Goal: Ask a question: Seek information or help from site administrators or community

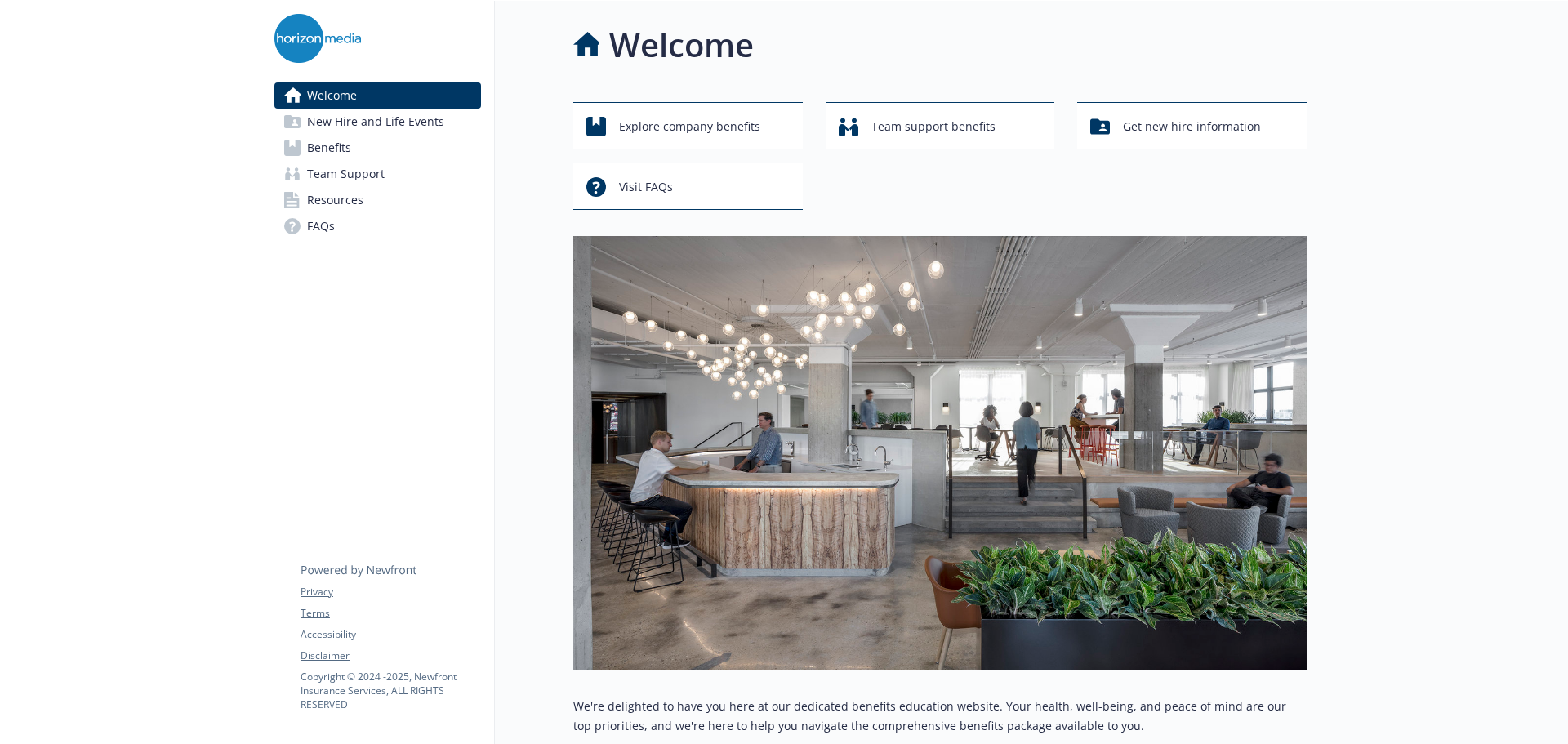
click at [315, 230] on span "FAQs" at bounding box center [320, 226] width 27 height 27
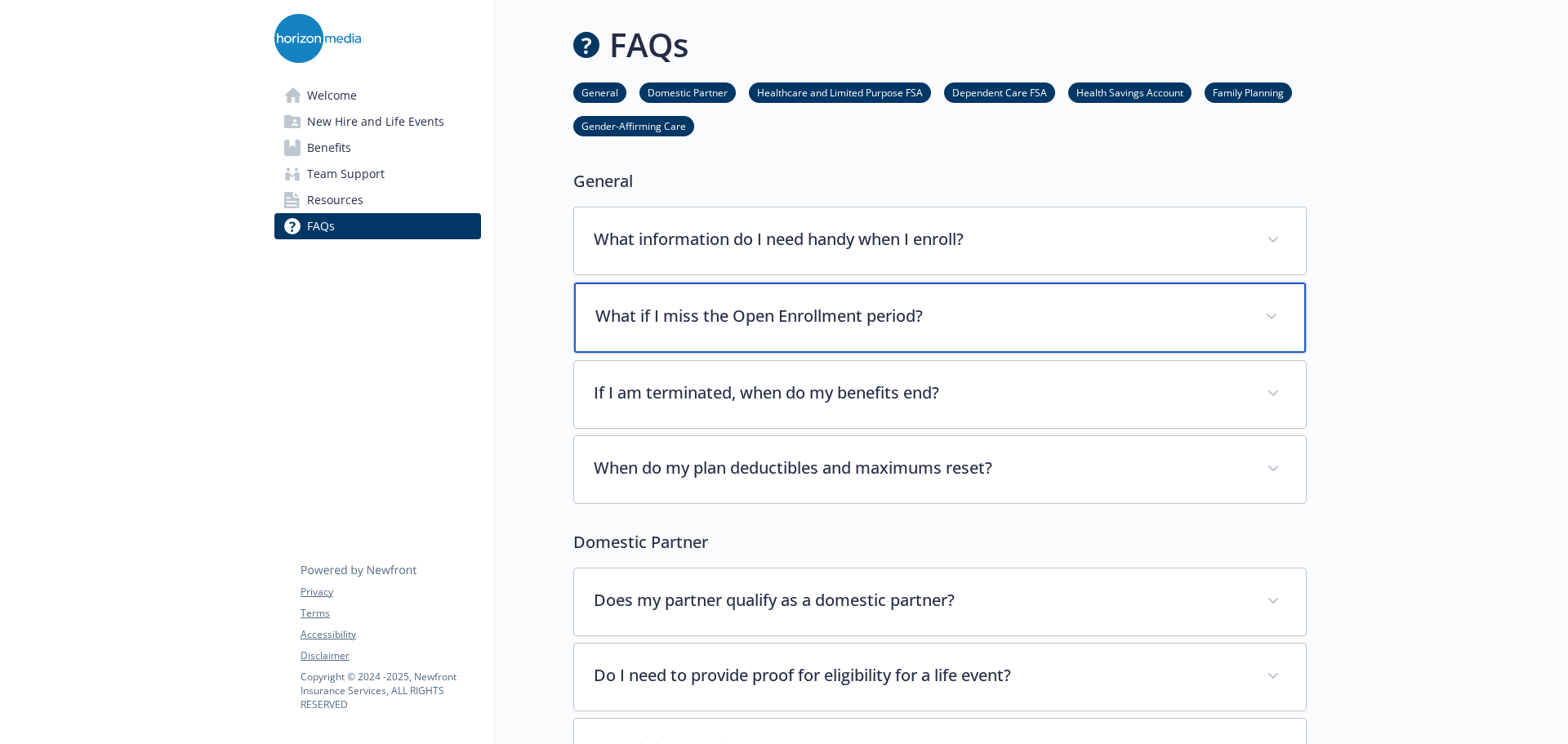
click at [1267, 319] on span at bounding box center [1272, 317] width 27 height 27
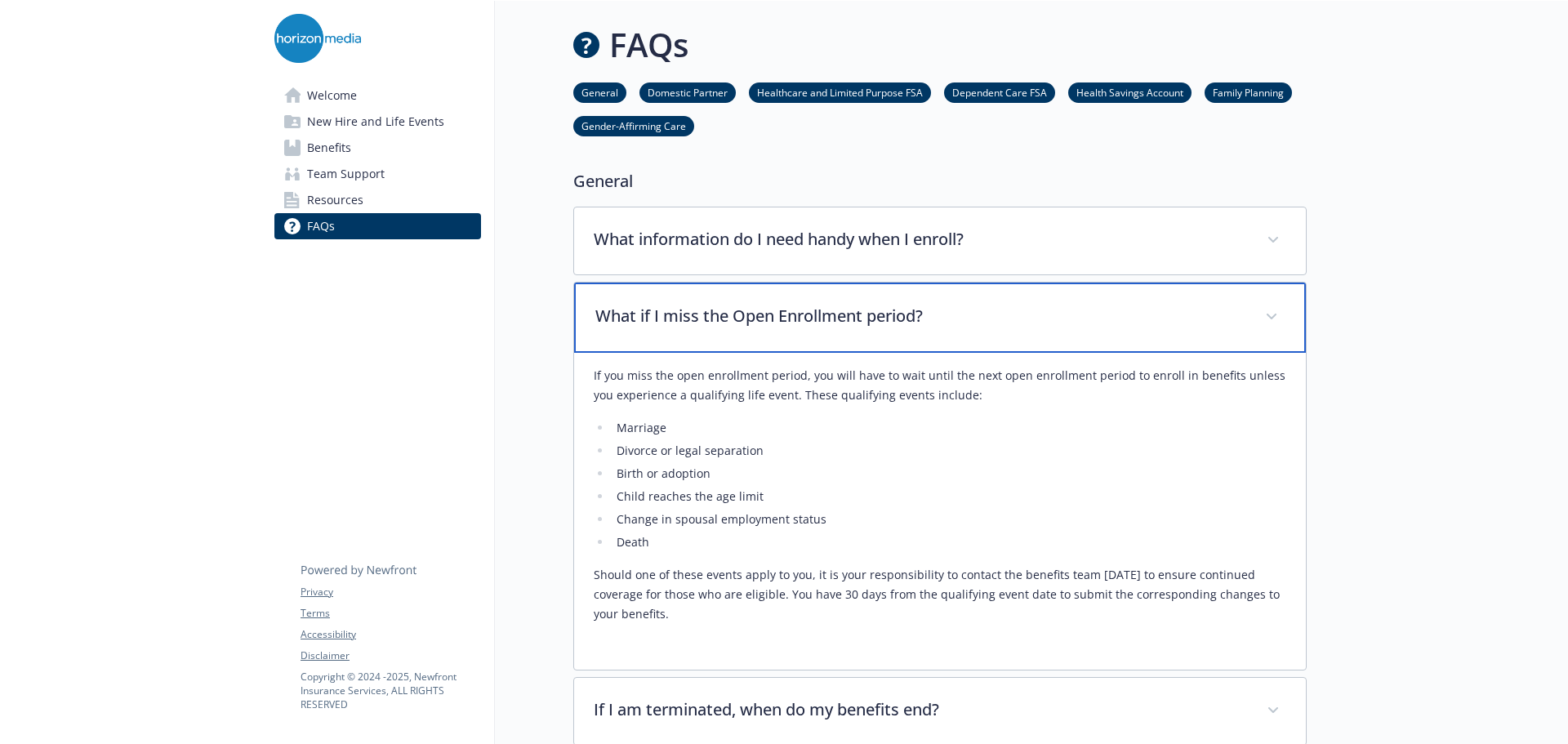
click at [1272, 321] on span at bounding box center [1272, 317] width 27 height 27
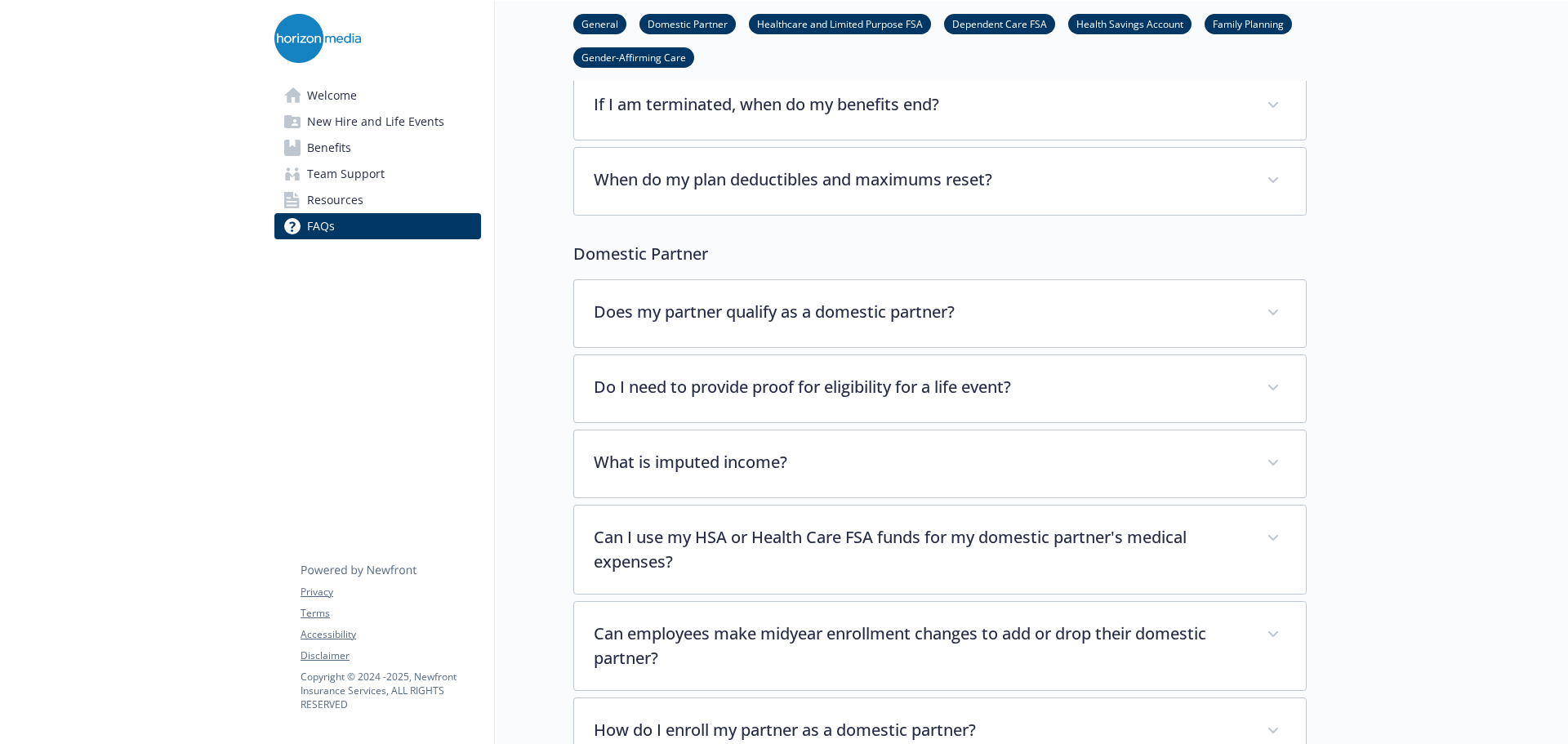
scroll to position [314, 0]
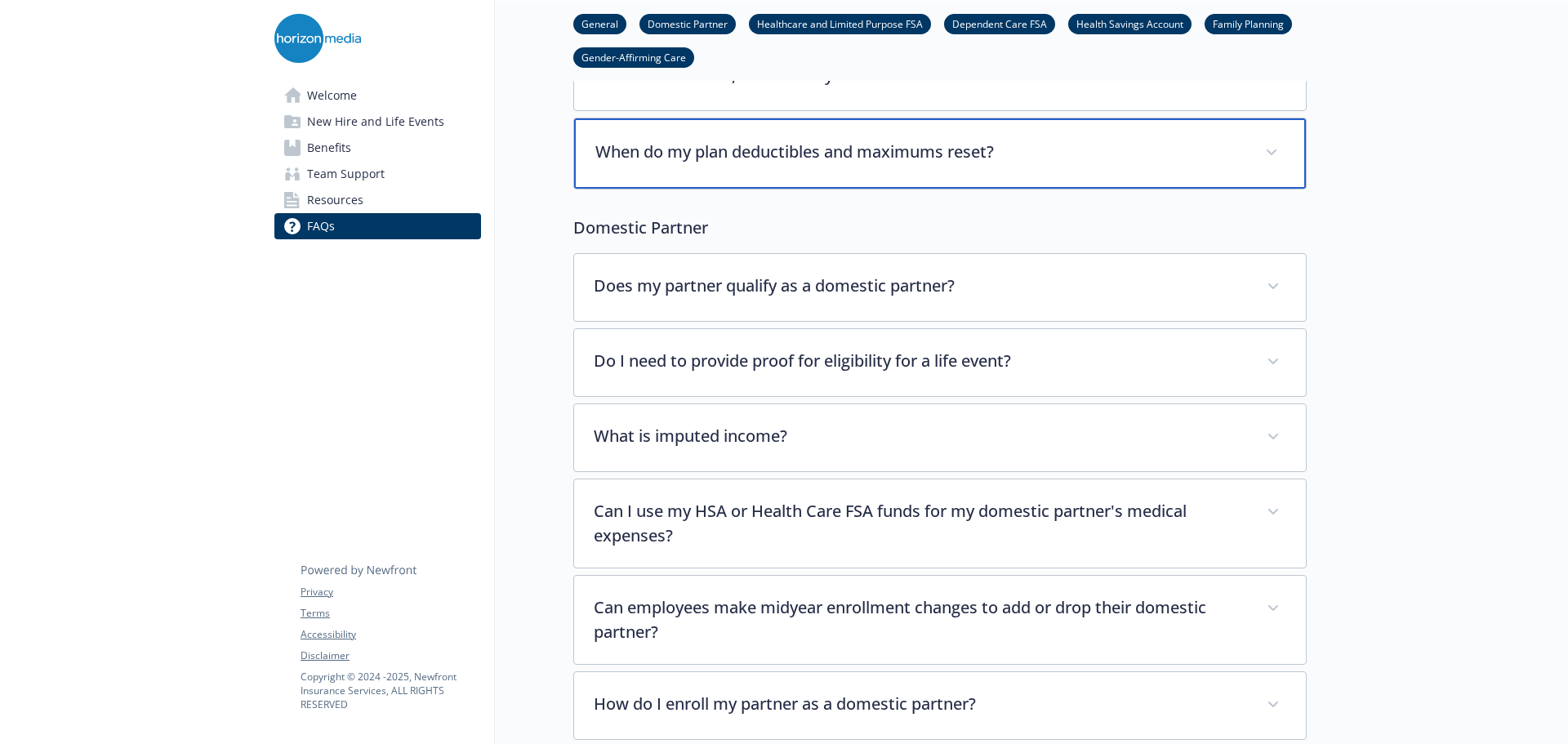
click at [1273, 155] on icon at bounding box center [1271, 152] width 10 height 6
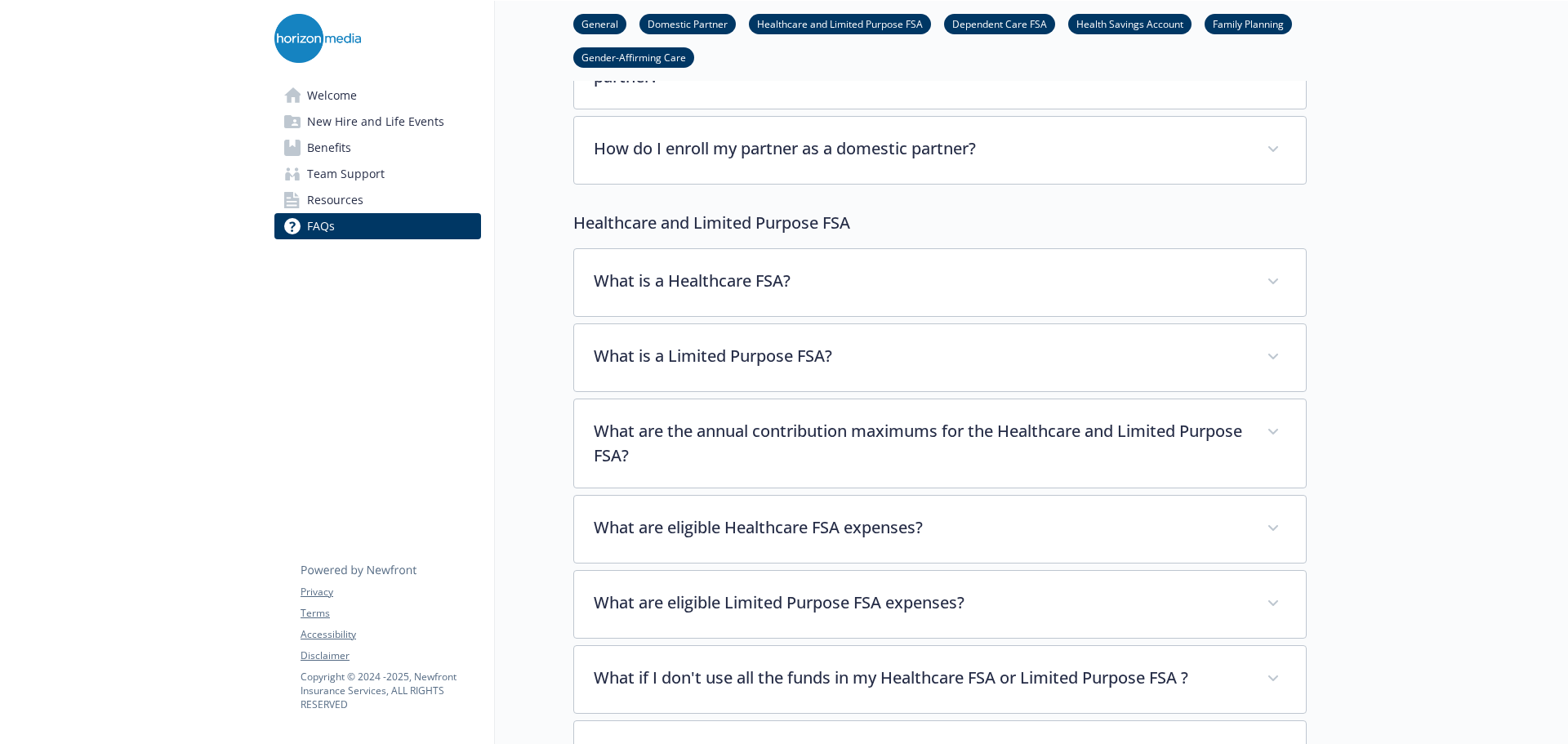
scroll to position [0, 0]
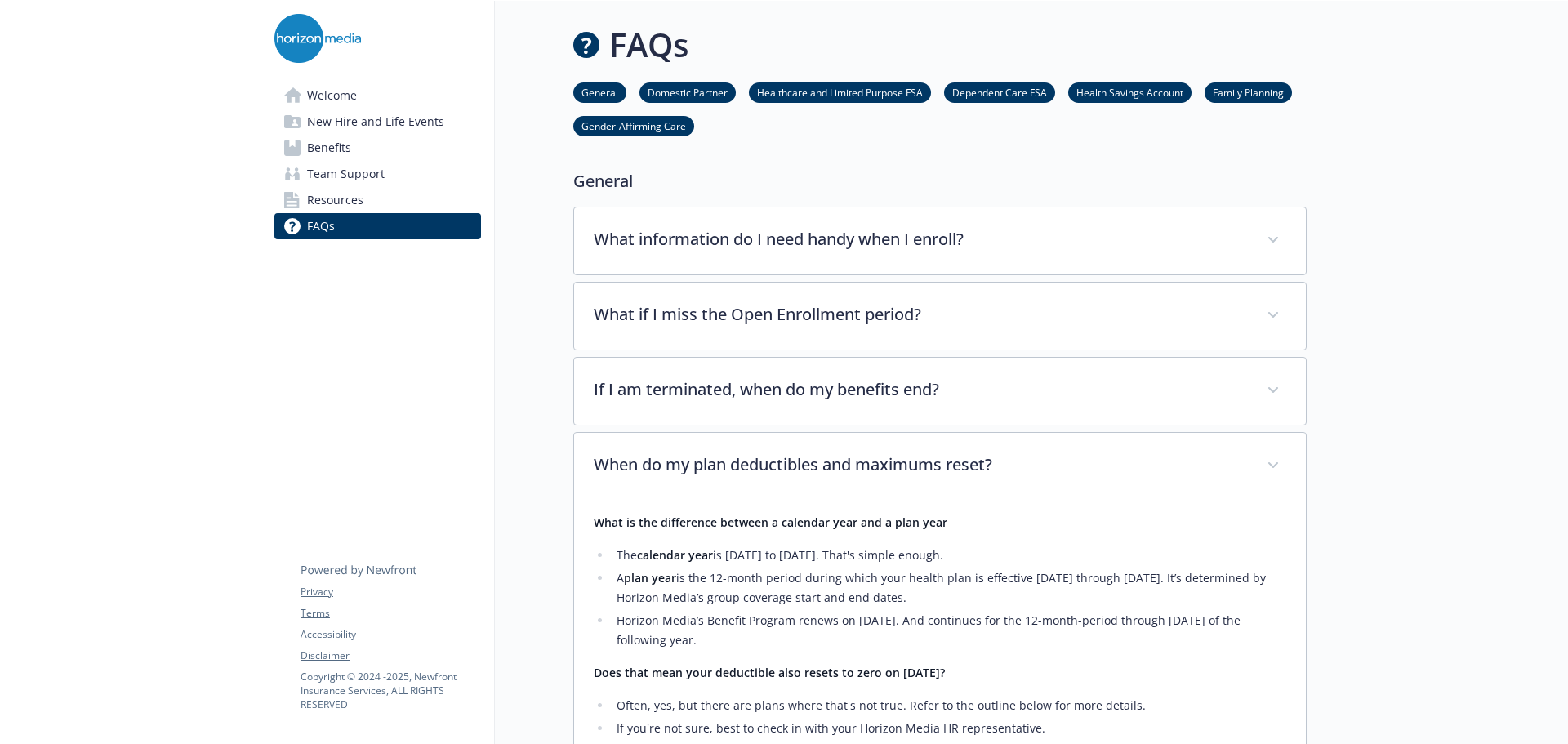
click at [319, 197] on span "Resources" at bounding box center [335, 200] width 57 height 27
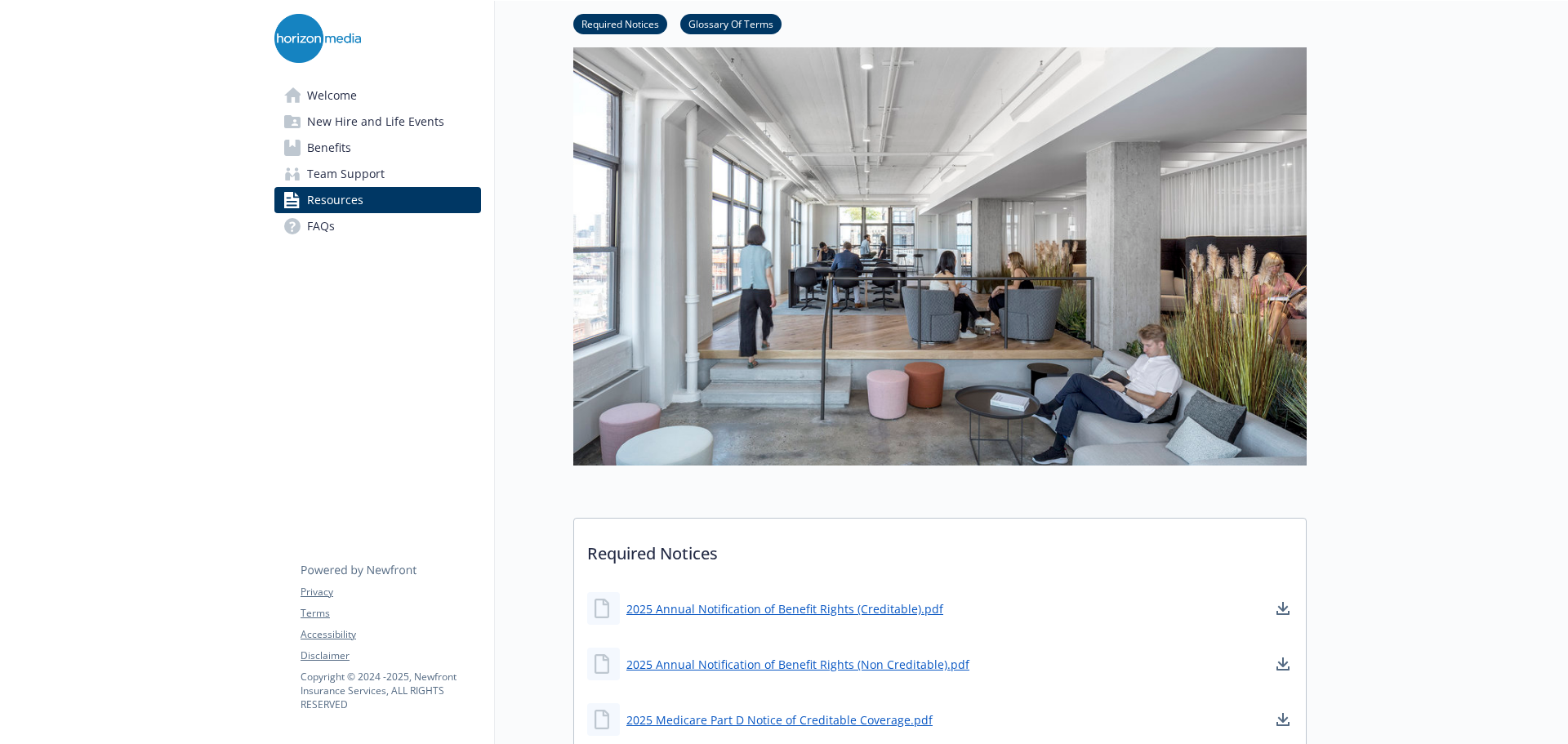
scroll to position [52, 0]
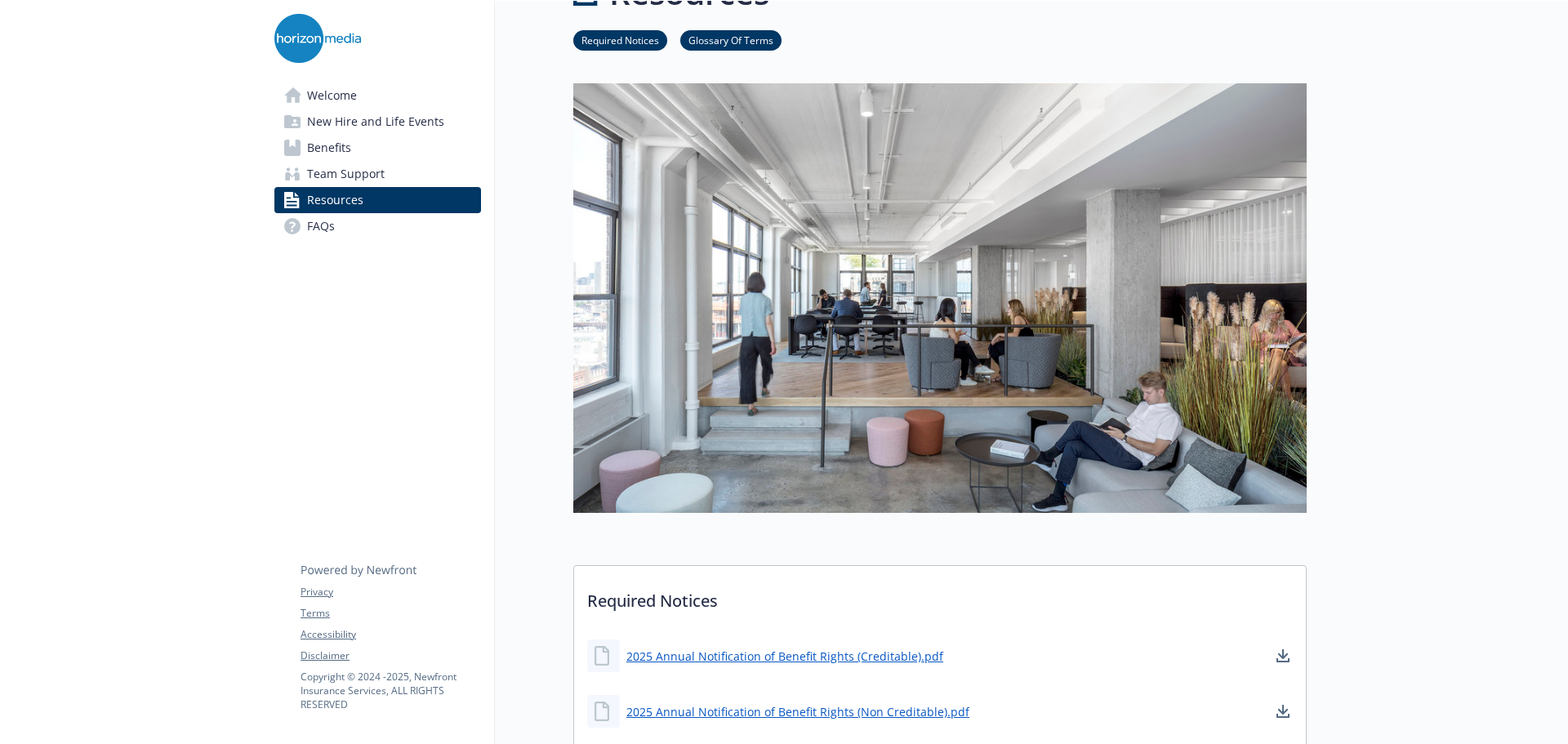
click at [367, 173] on span "Team Support" at bounding box center [346, 174] width 78 height 27
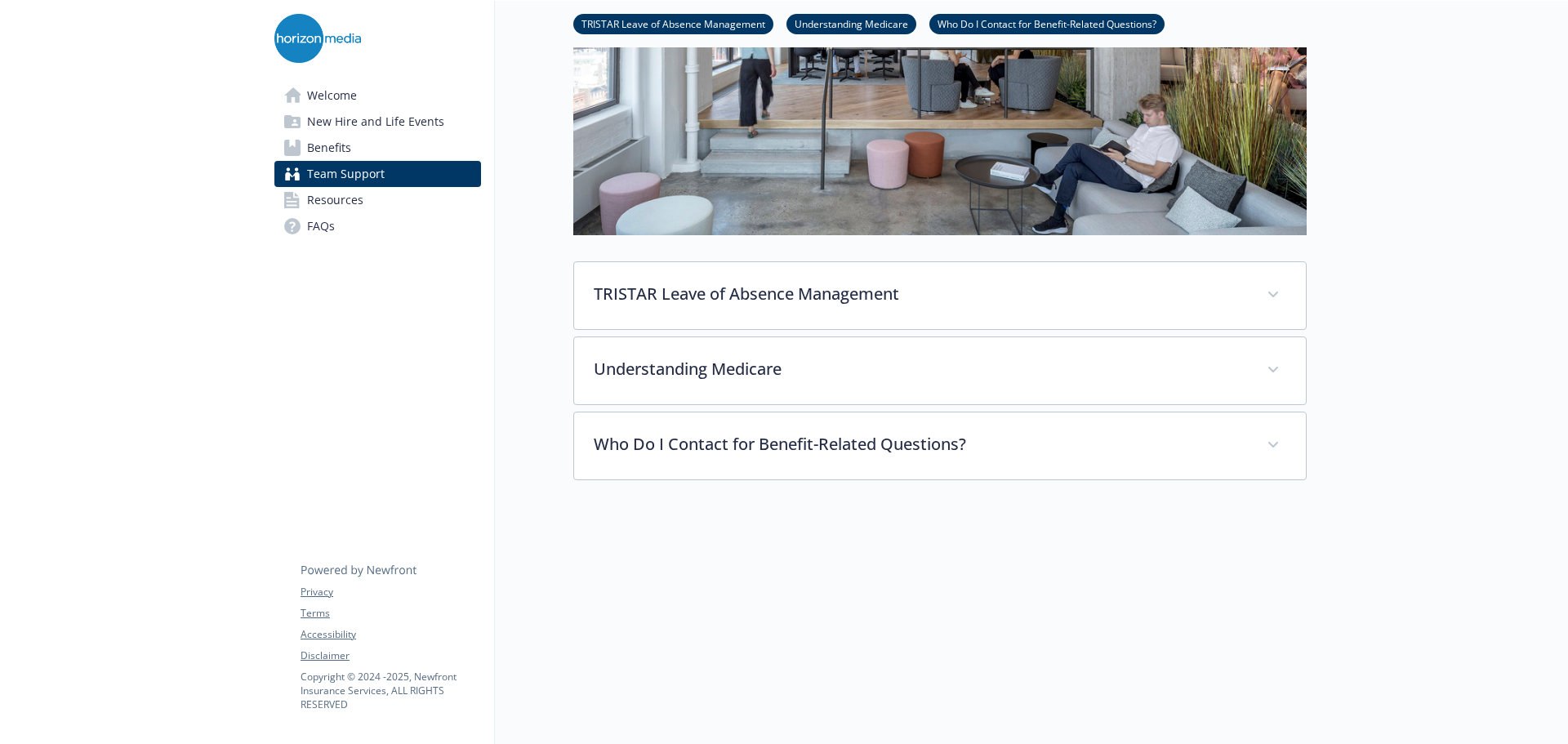
scroll to position [333, 0]
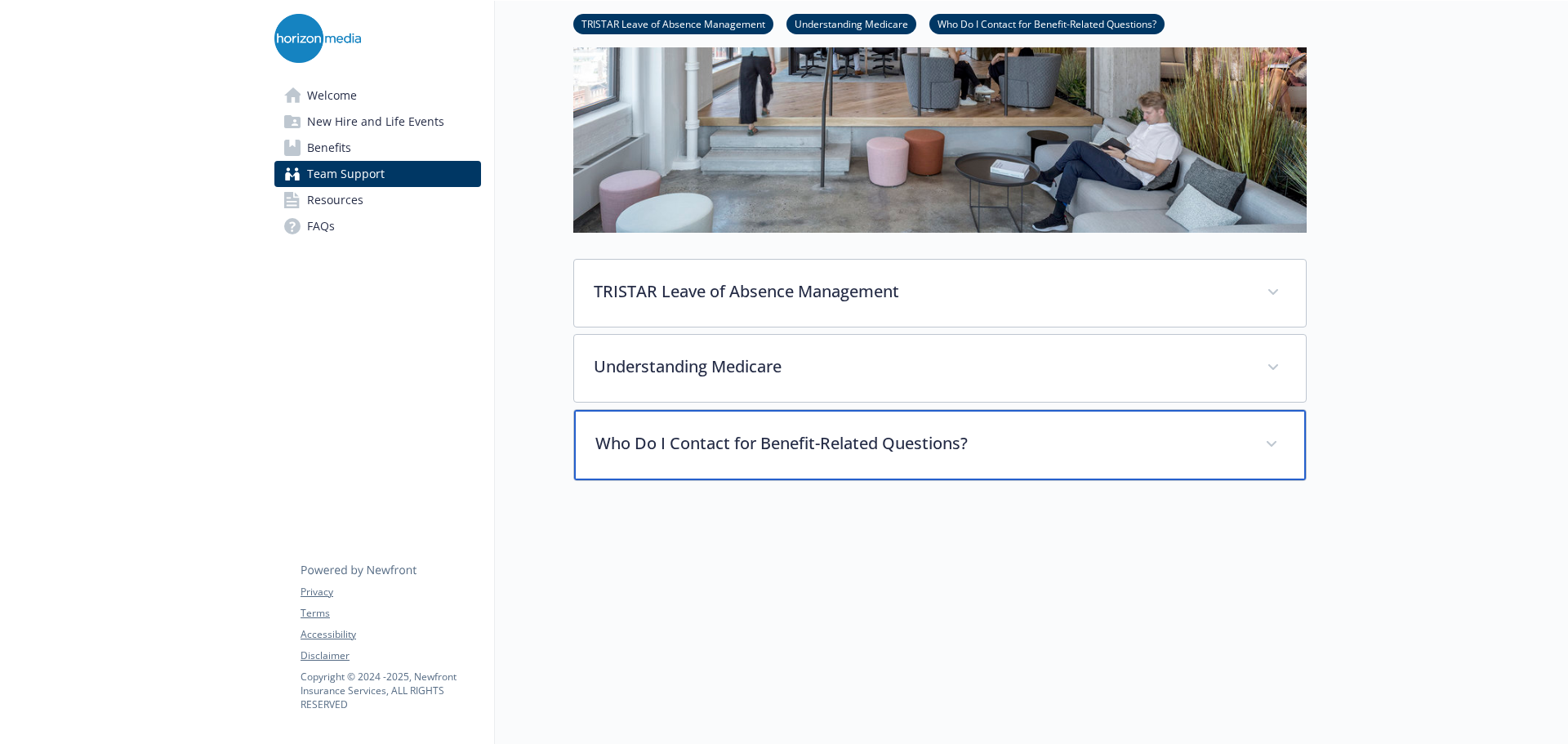
click at [1269, 445] on icon at bounding box center [1271, 444] width 10 height 6
